Goal: Book appointment/travel/reservation

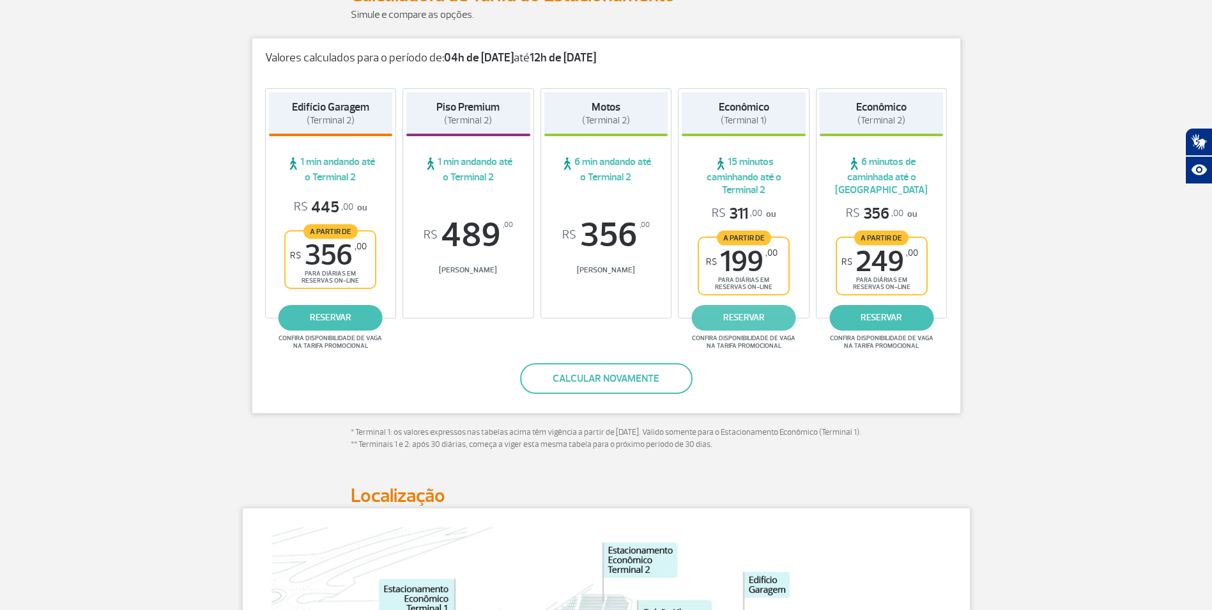
click at [738, 326] on link "reservar" at bounding box center [744, 318] width 104 height 26
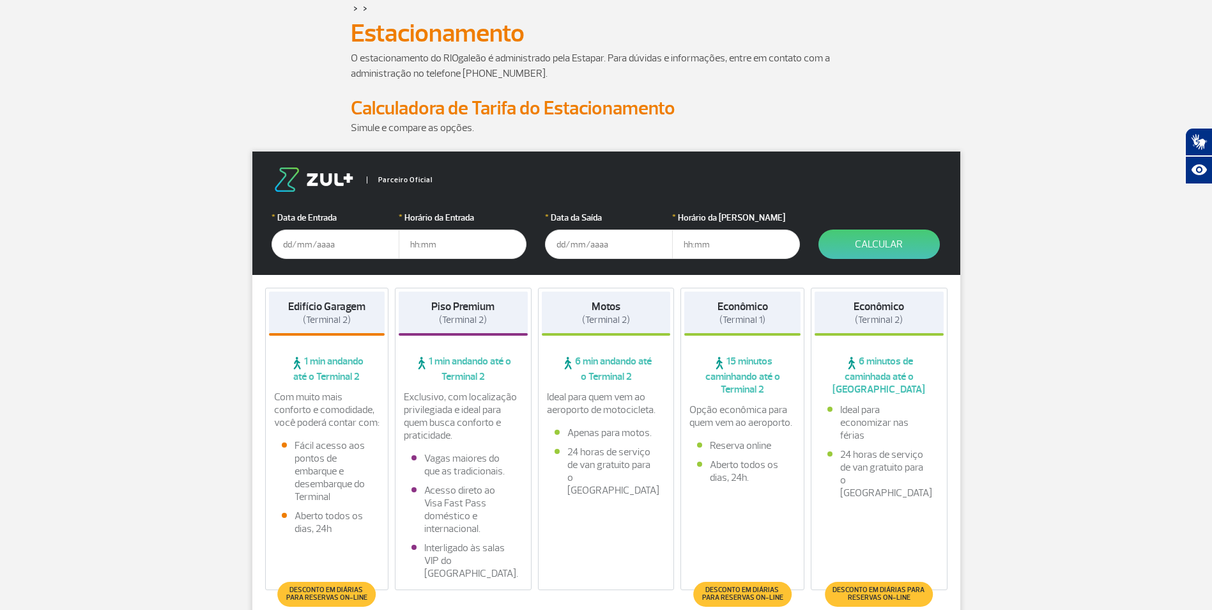
scroll to position [192, 0]
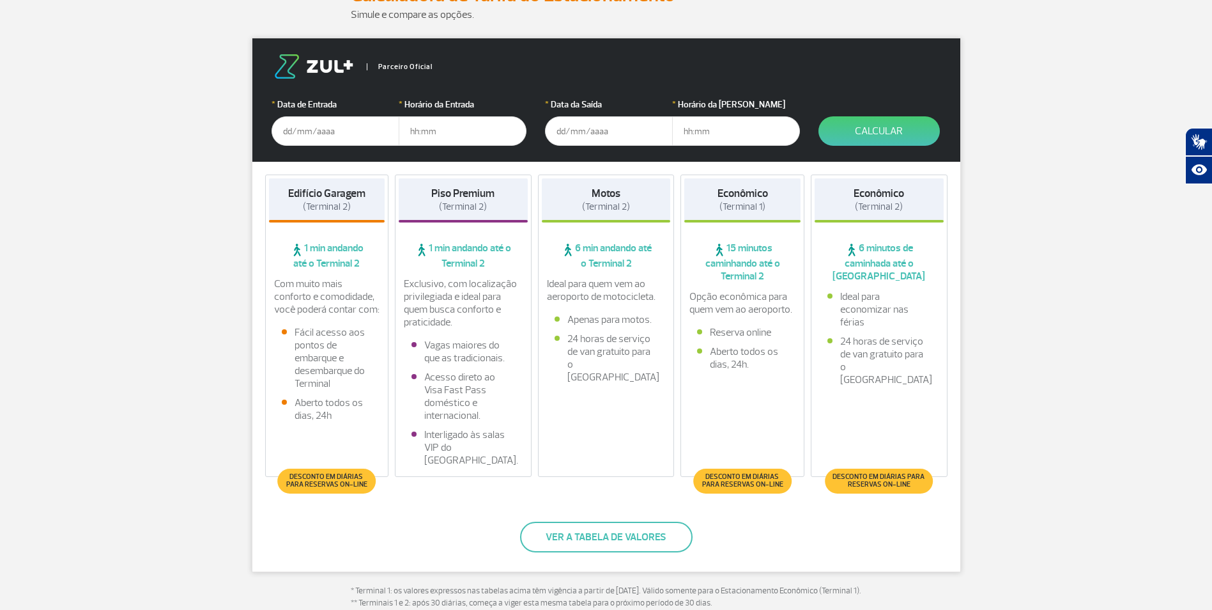
click at [341, 138] on input "text" at bounding box center [336, 130] width 128 height 29
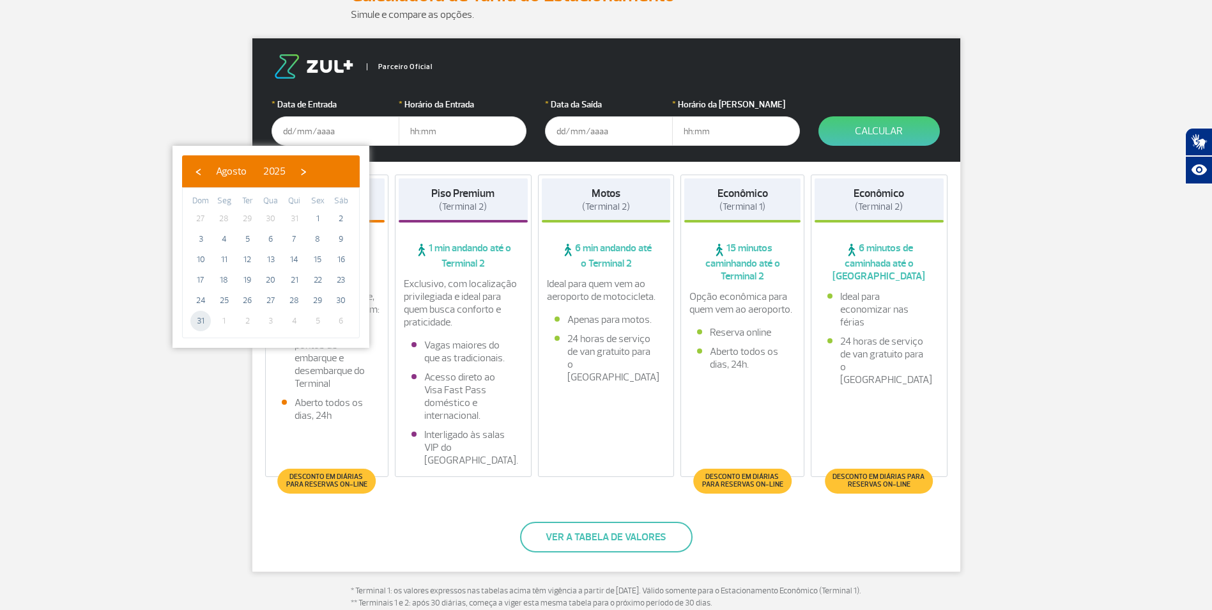
click at [202, 324] on span "31" at bounding box center [200, 321] width 20 height 20
type input "31/08/2025"
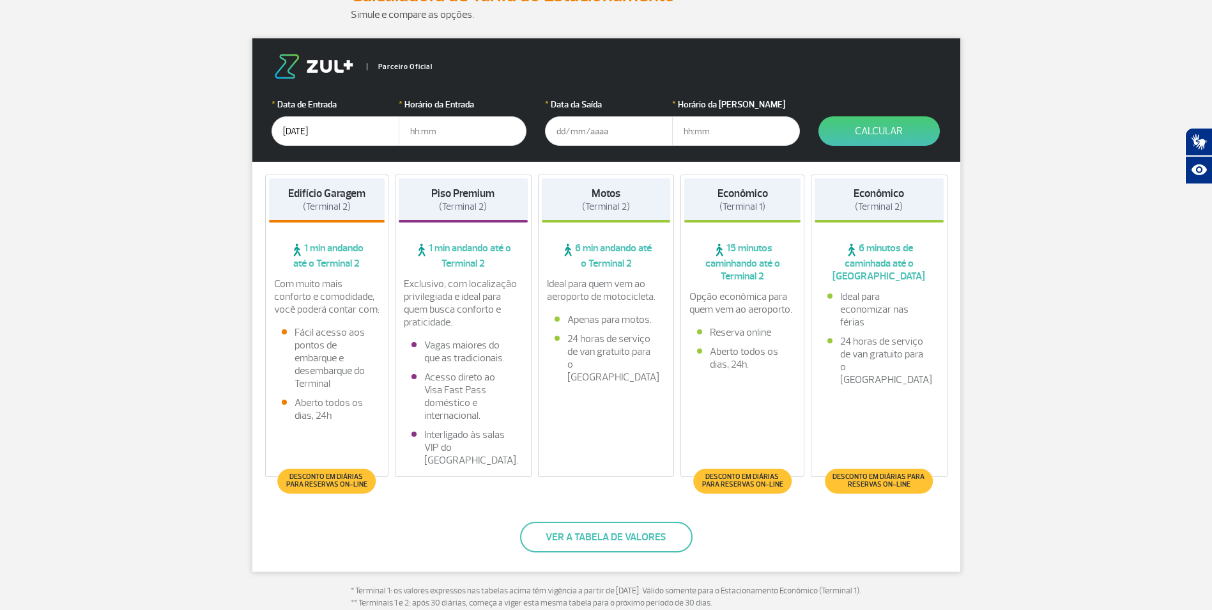
click at [426, 132] on input "text" at bounding box center [463, 130] width 128 height 29
type input "05:00"
click at [600, 126] on input "text" at bounding box center [609, 130] width 128 height 29
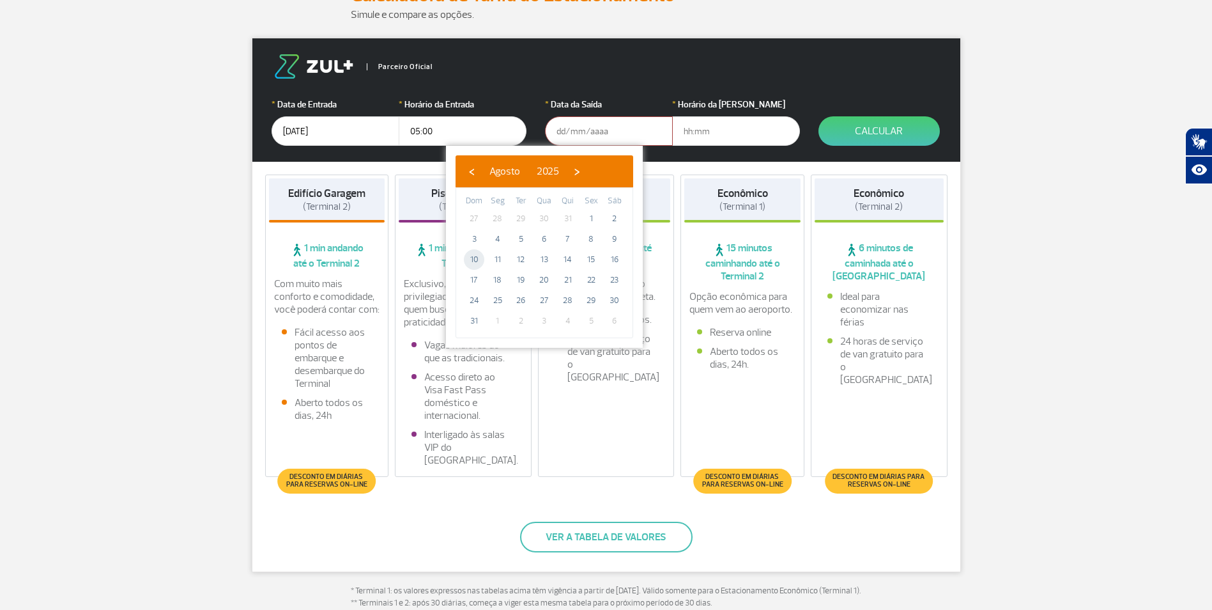
click at [474, 258] on span "10" at bounding box center [474, 259] width 20 height 20
type input "10/08/2025"
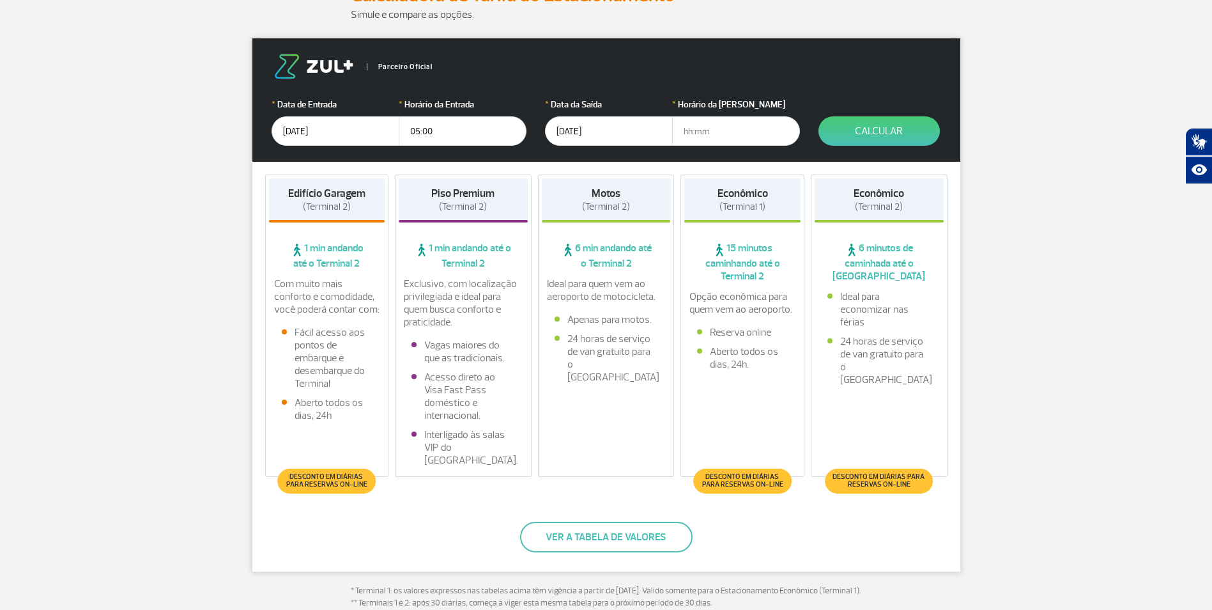
click at [699, 135] on input "text" at bounding box center [736, 130] width 128 height 29
type input "12:00"
click at [867, 130] on button "Calcular" at bounding box center [878, 130] width 121 height 29
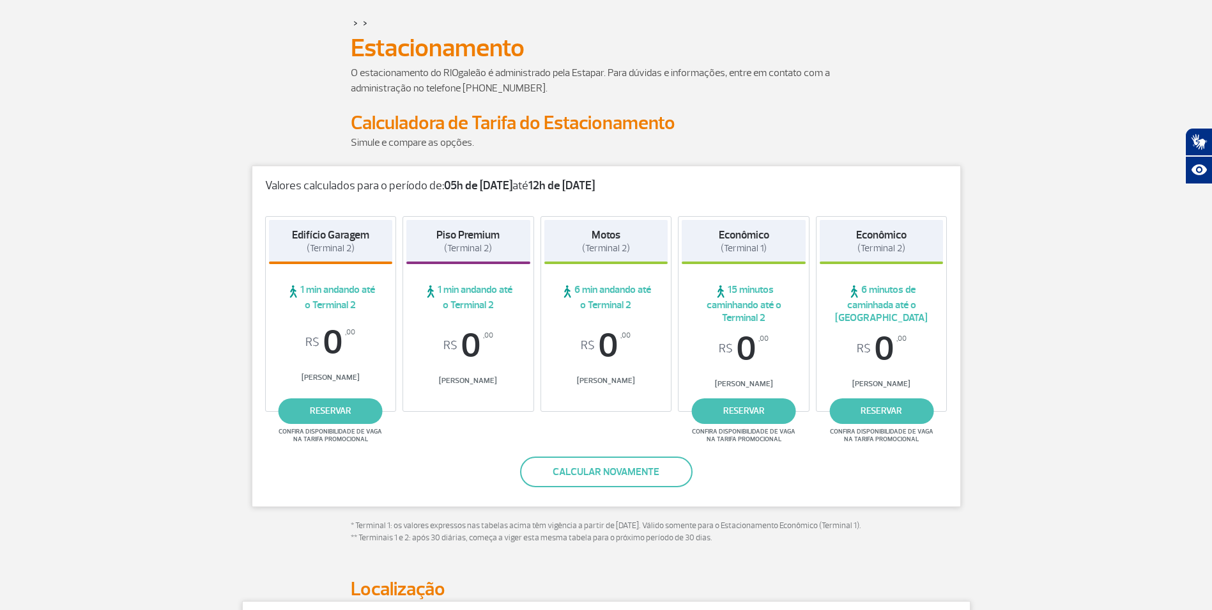
scroll to position [0, 0]
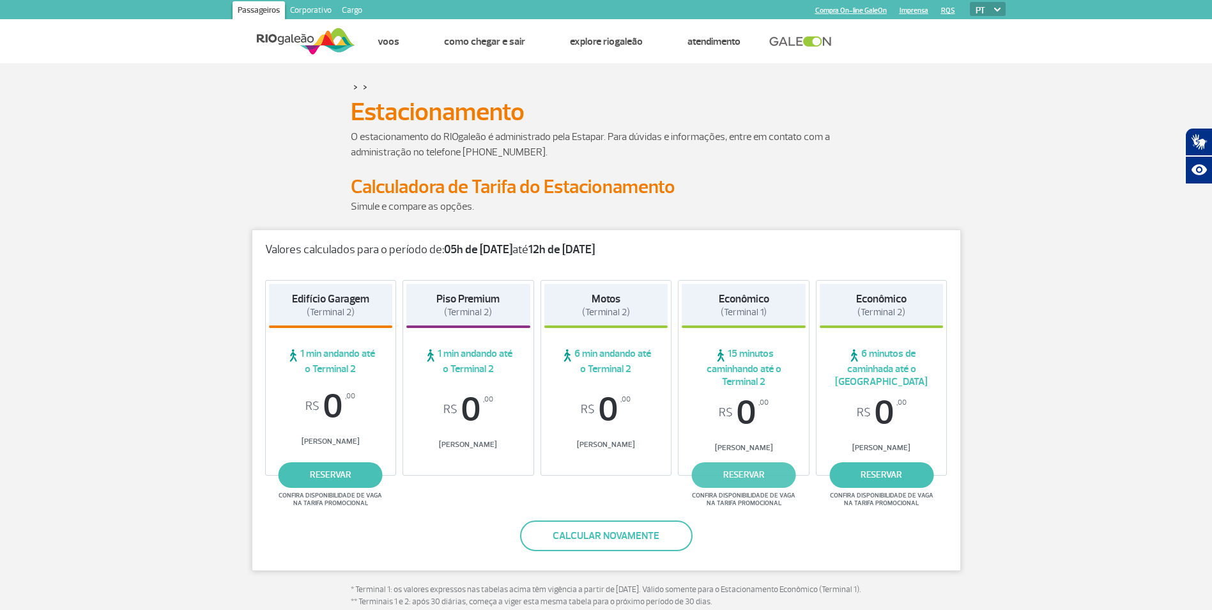
click at [745, 480] on link "reservar" at bounding box center [744, 475] width 104 height 26
